Goal: Transaction & Acquisition: Purchase product/service

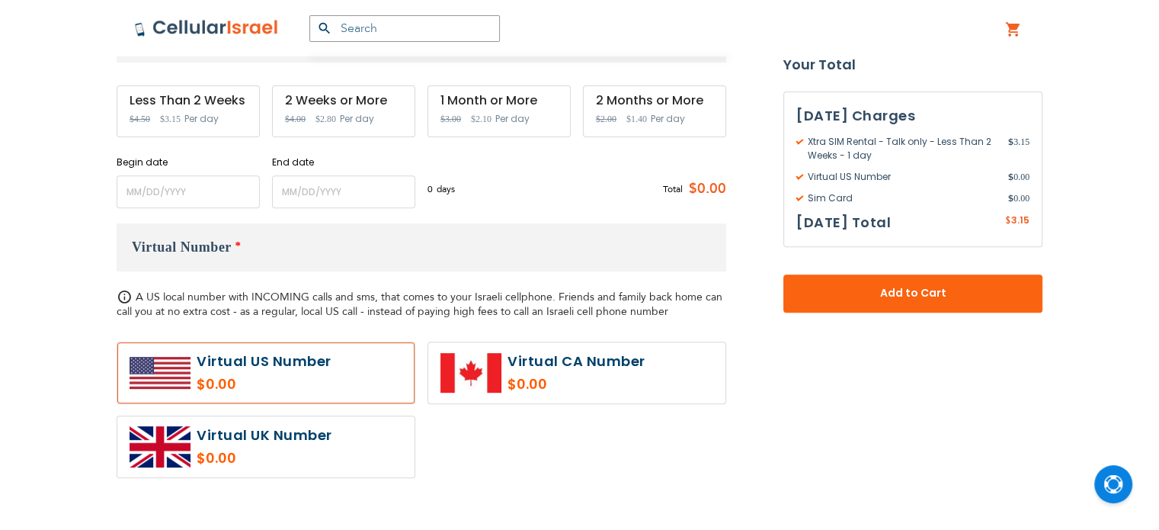
scroll to position [578, 0]
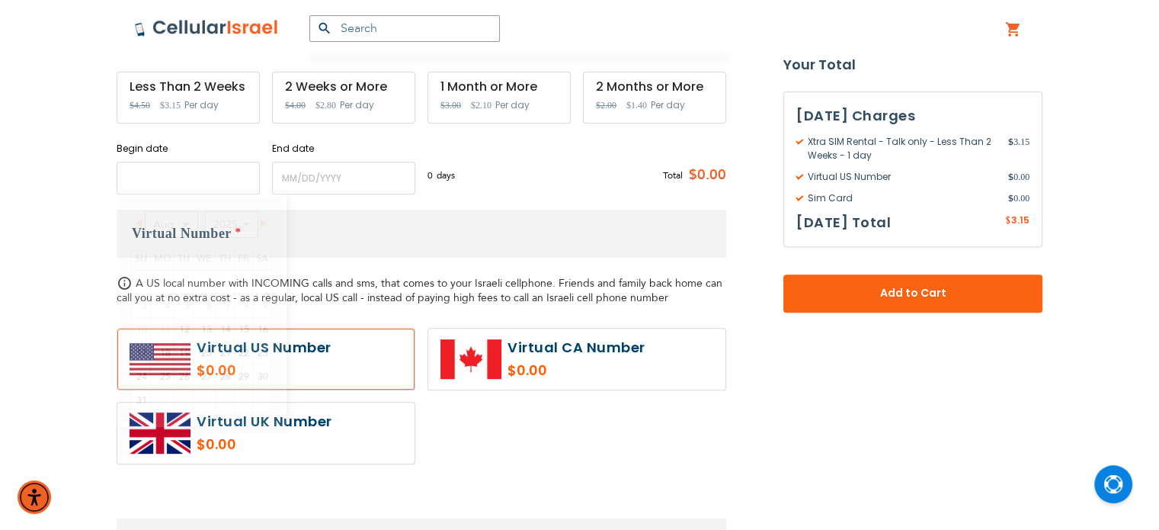
click at [200, 177] on input "name" at bounding box center [188, 178] width 143 height 33
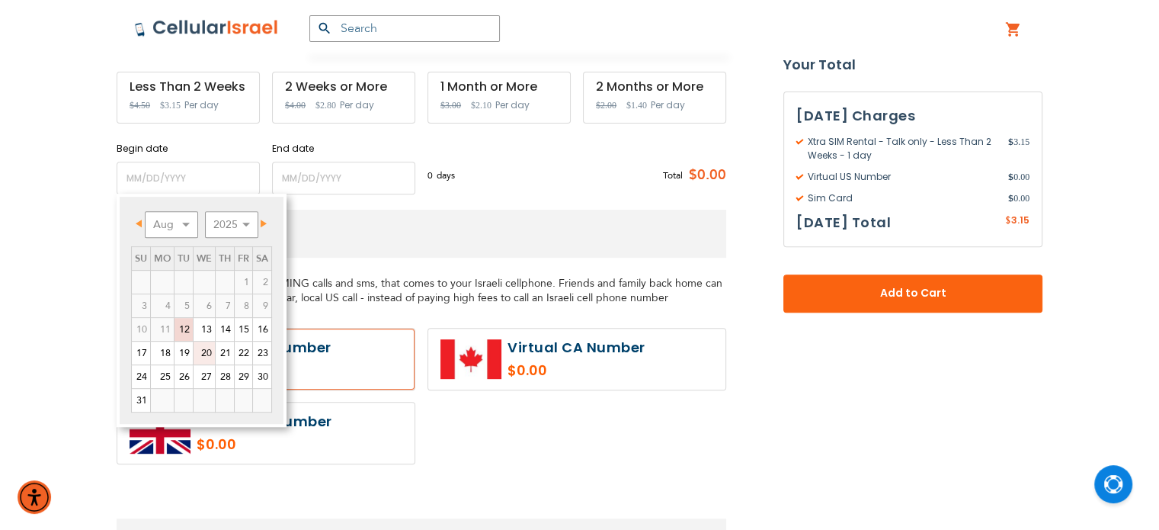
click at [204, 353] on link "20" at bounding box center [204, 352] width 21 height 23
type input "[DATE]"
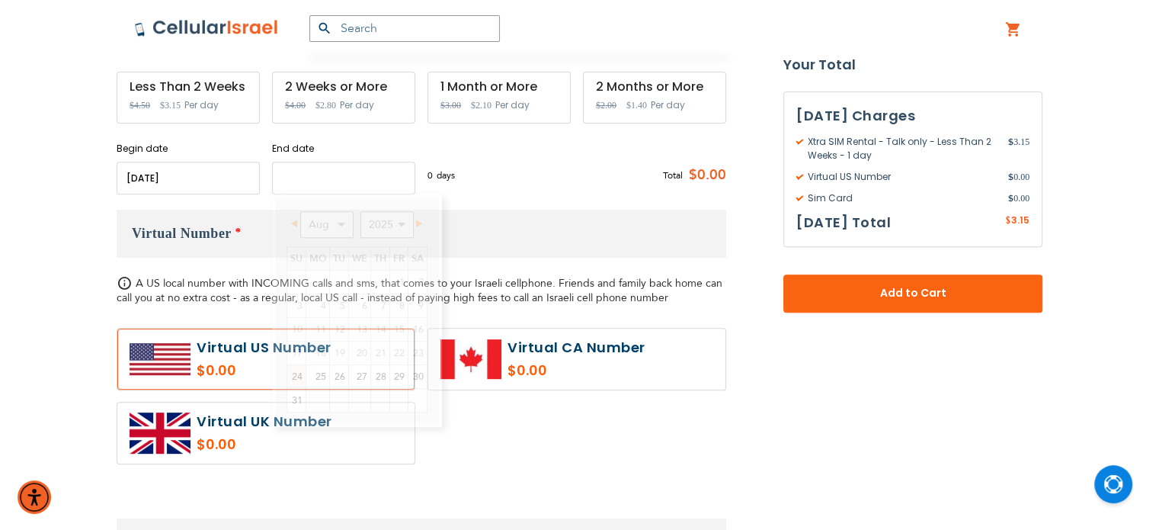
click at [333, 179] on input "name" at bounding box center [343, 178] width 143 height 33
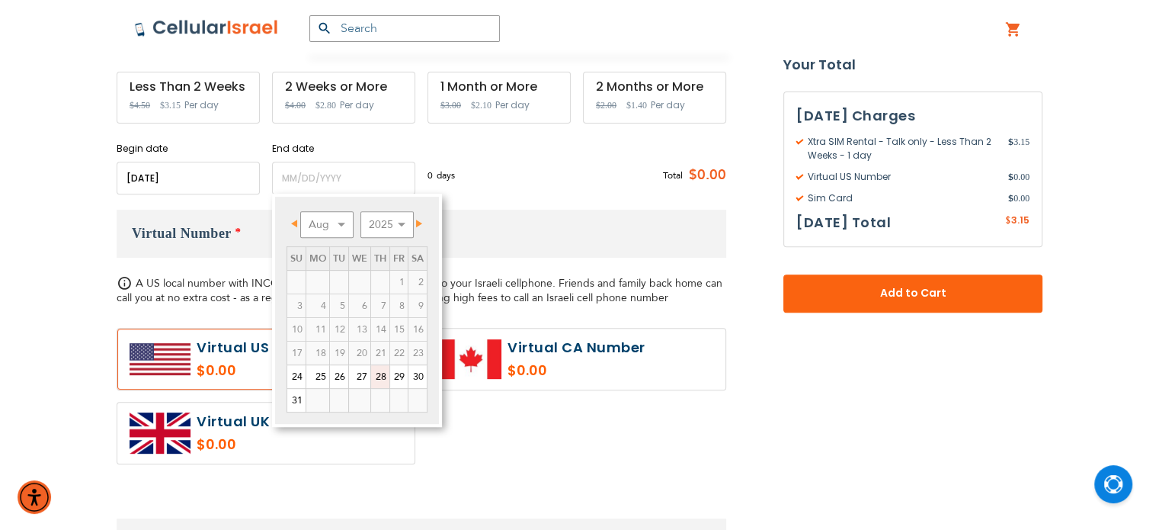
click at [378, 374] on link "28" at bounding box center [380, 376] width 18 height 23
type input "[DATE]"
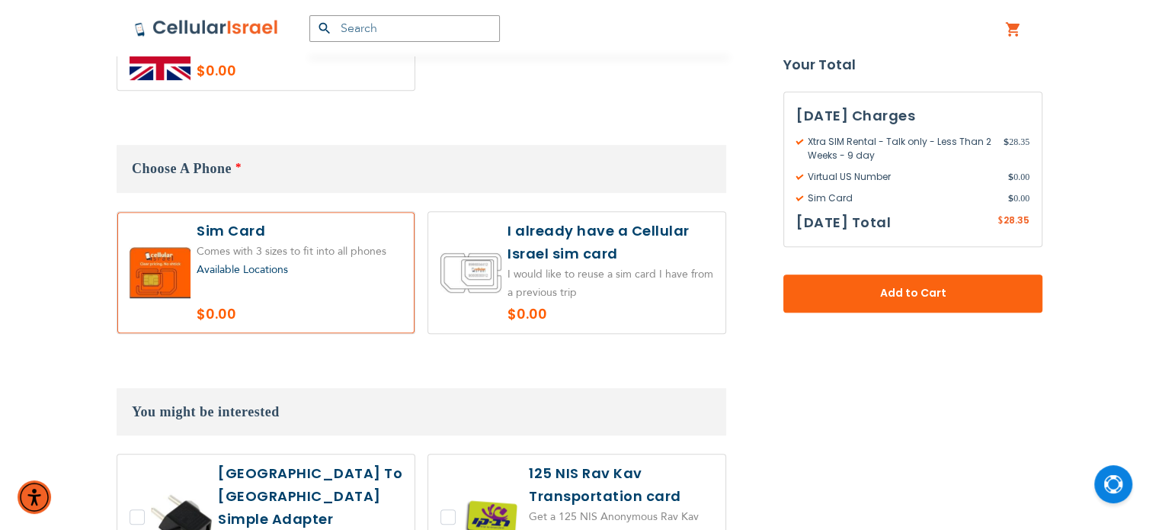
scroll to position [953, 0]
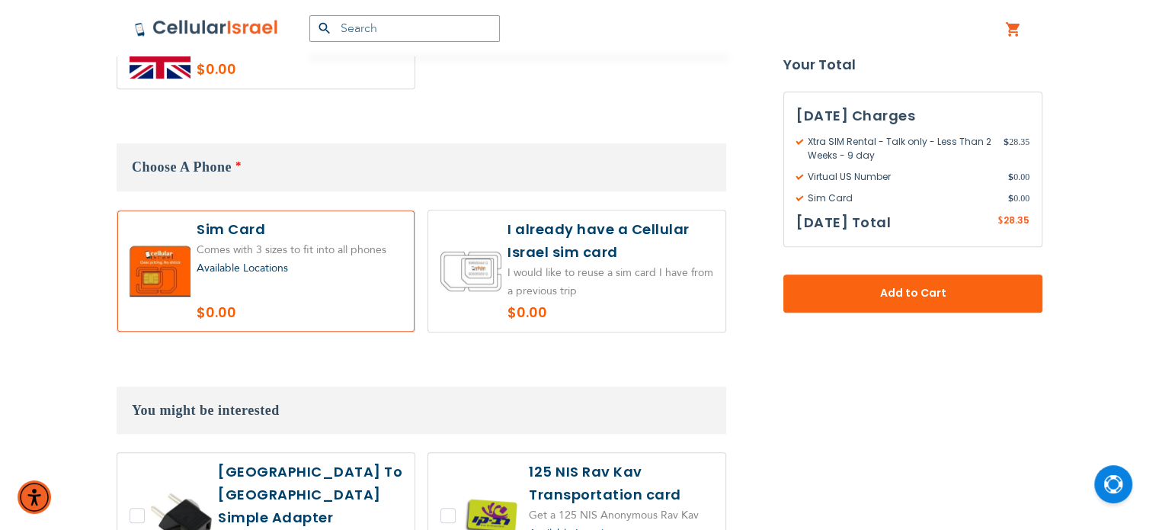
click at [599, 278] on label at bounding box center [576, 270] width 297 height 121
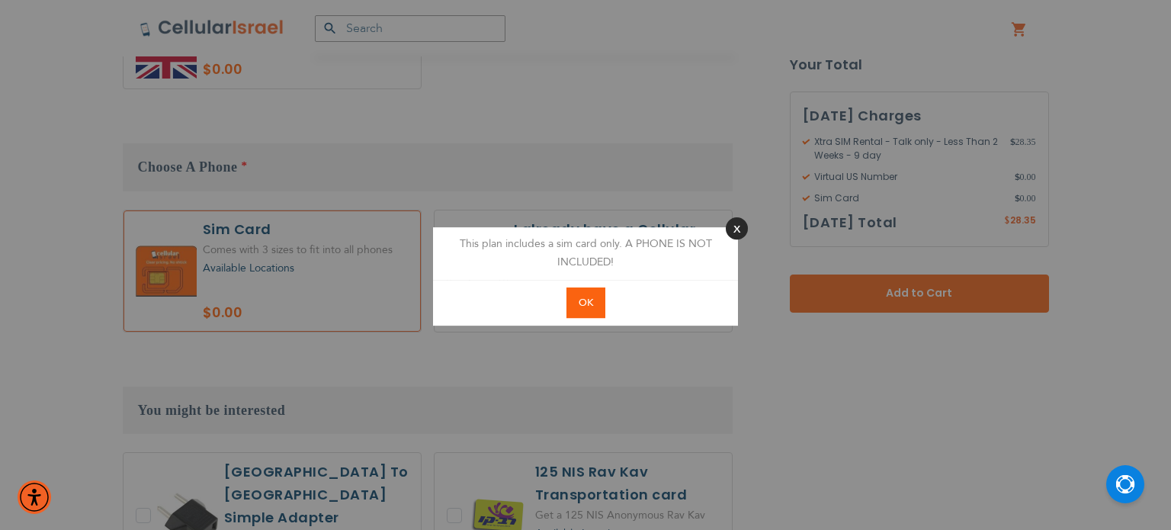
click at [734, 225] on button "Close" at bounding box center [737, 228] width 22 height 22
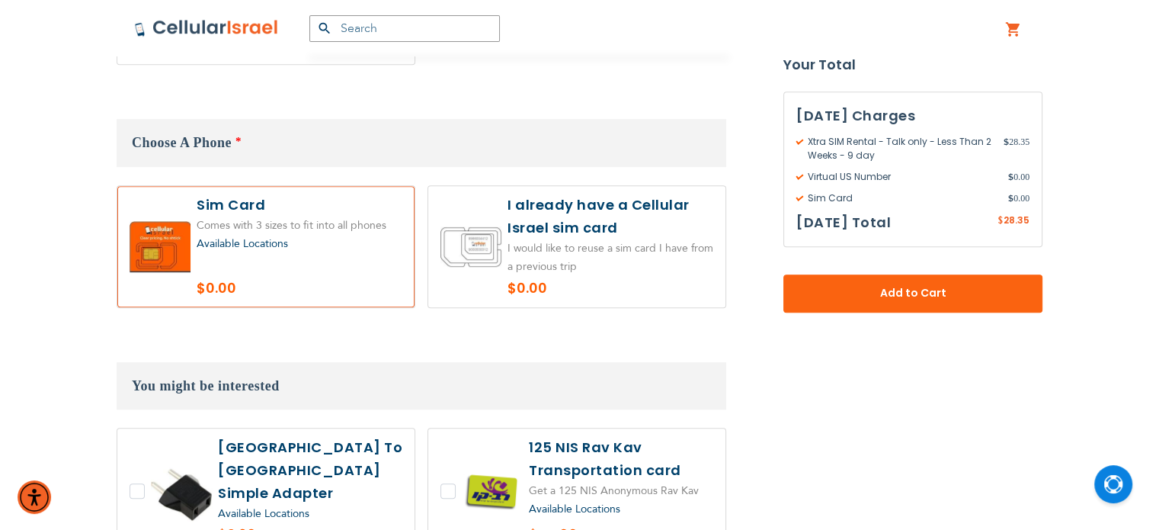
scroll to position [979, 0]
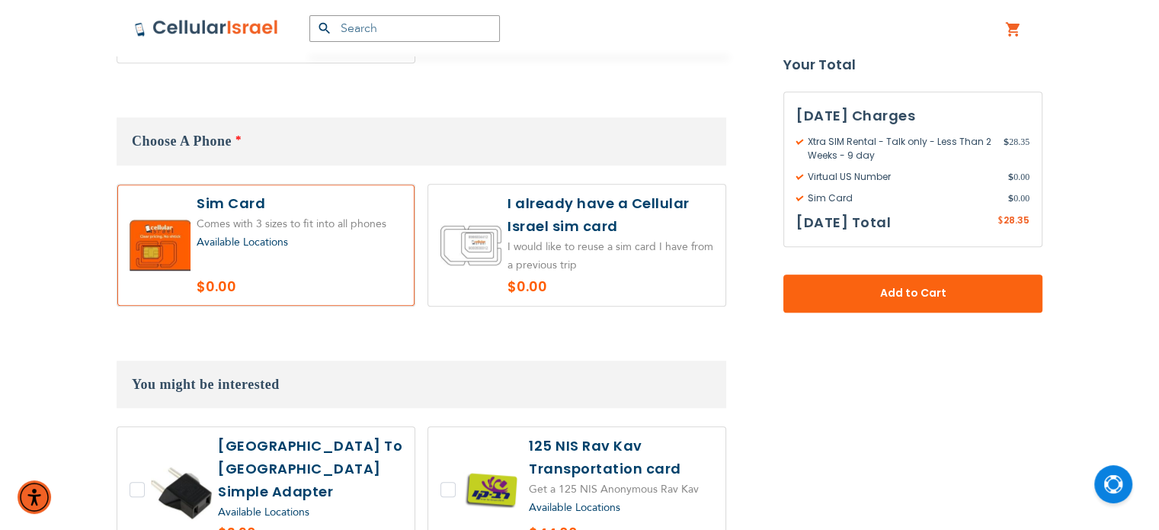
click at [581, 229] on label at bounding box center [576, 244] width 297 height 121
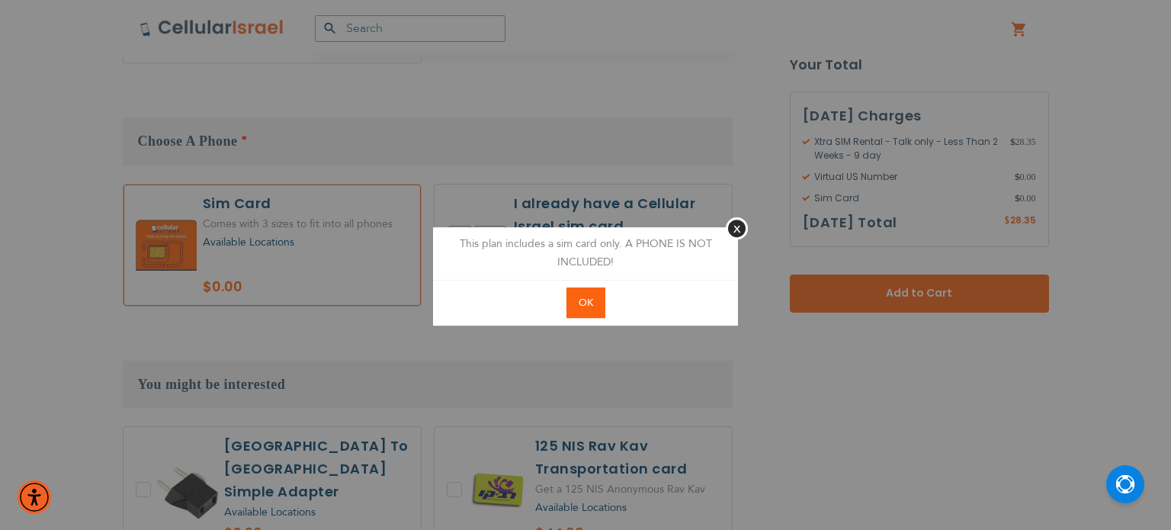
click at [588, 300] on span "OK" at bounding box center [585, 303] width 14 height 14
radio input "true"
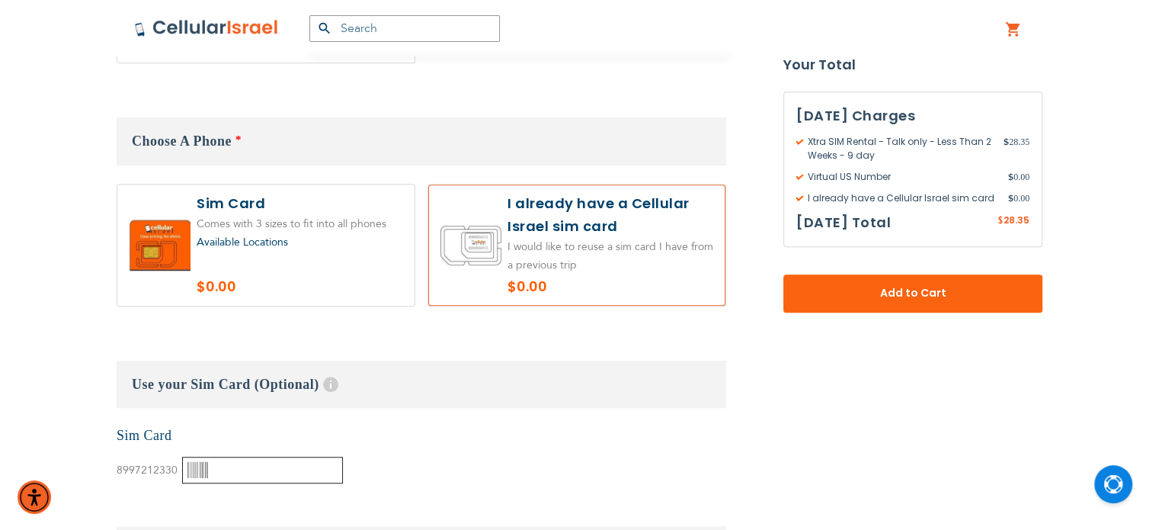
click at [256, 463] on input "text" at bounding box center [262, 470] width 161 height 27
paste input "8997212330000416173"
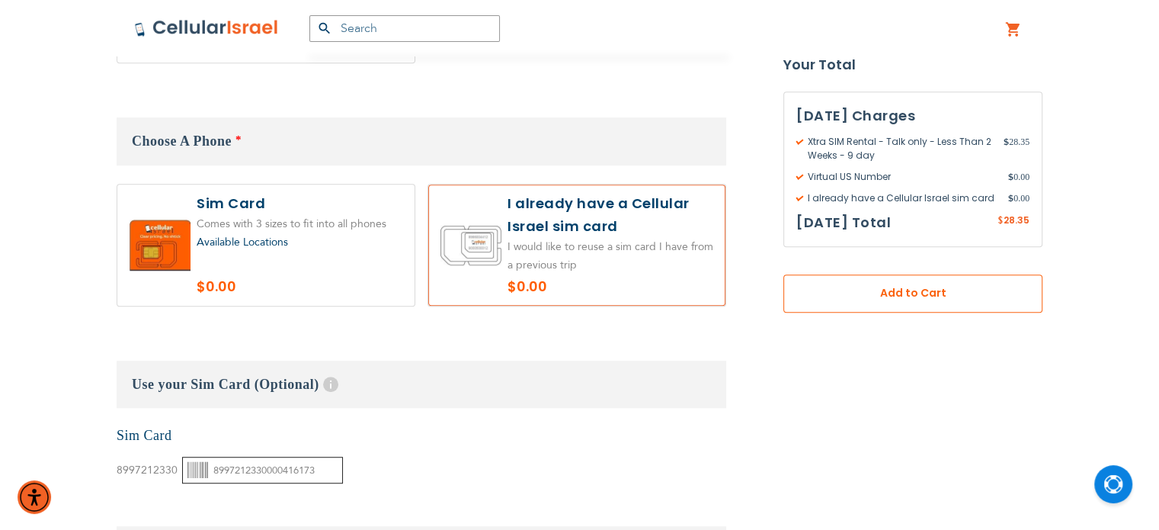
scroll to position [1139, 0]
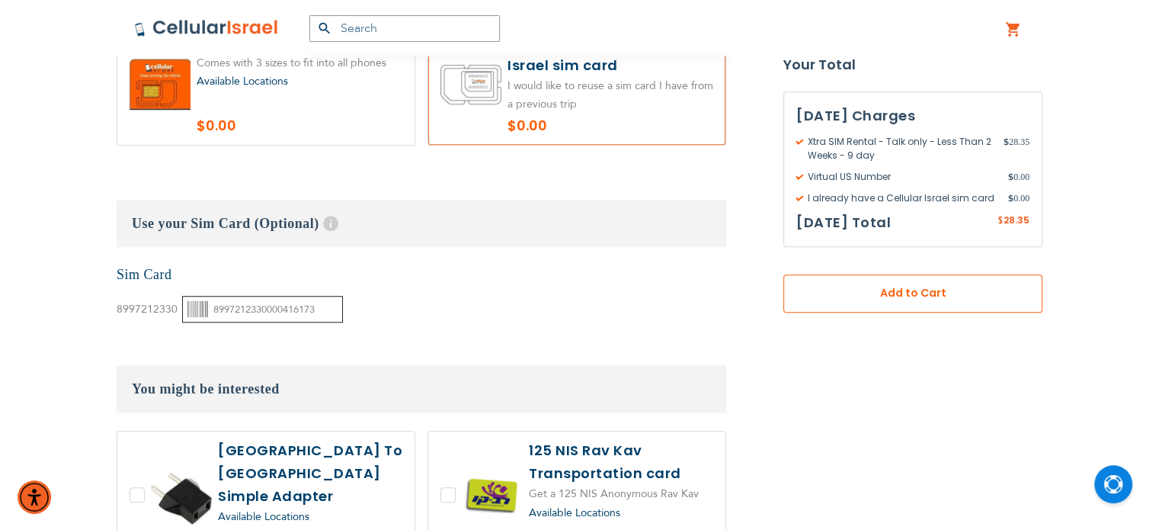
type input "8997212330000416173"
click at [893, 293] on span "Add to Cart" at bounding box center [913, 294] width 159 height 16
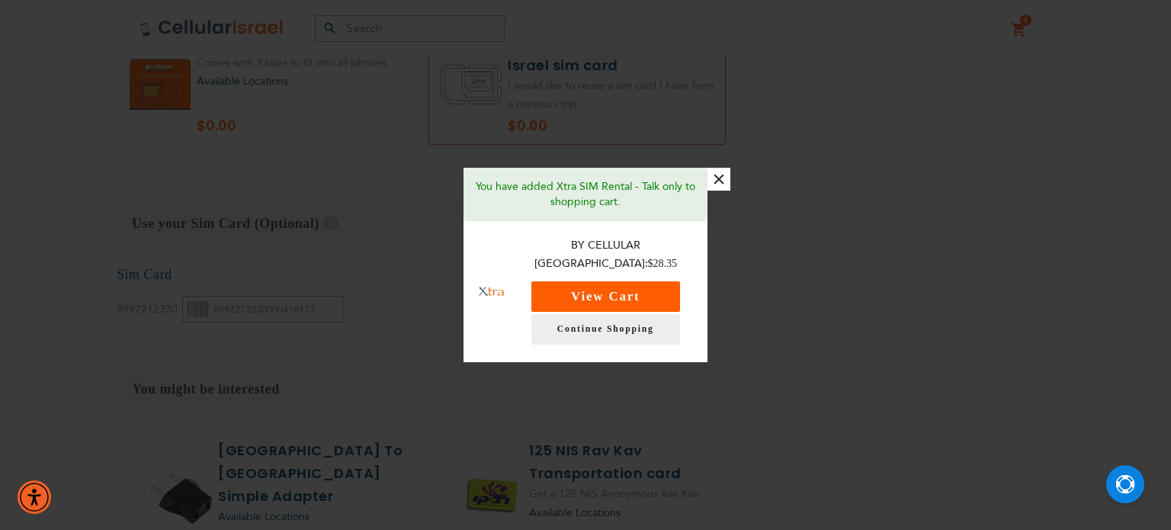
click at [613, 290] on button "View Cart" at bounding box center [605, 296] width 149 height 30
